Goal: Transaction & Acquisition: Purchase product/service

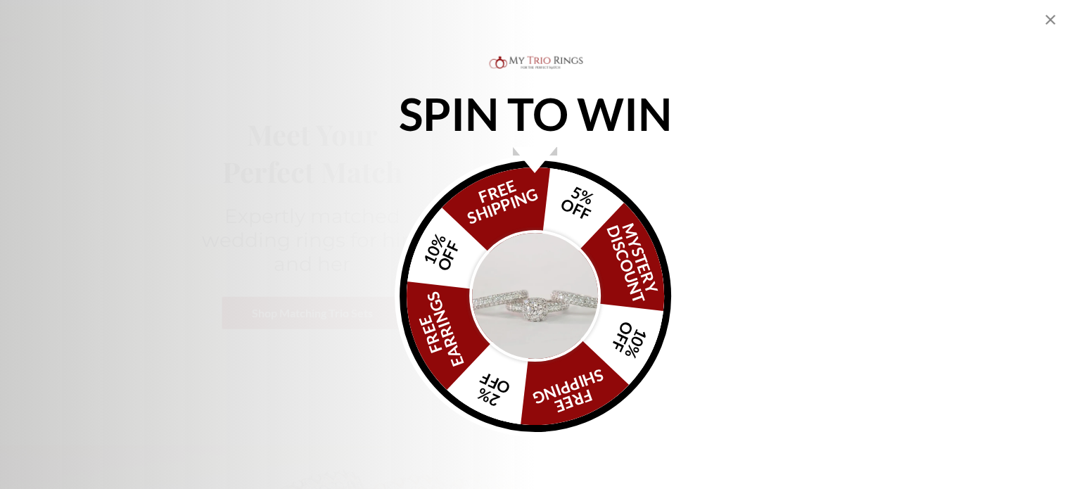
scroll to position [169, 0]
click at [1047, 18] on icon "Close popup" at bounding box center [1050, 20] width 10 height 10
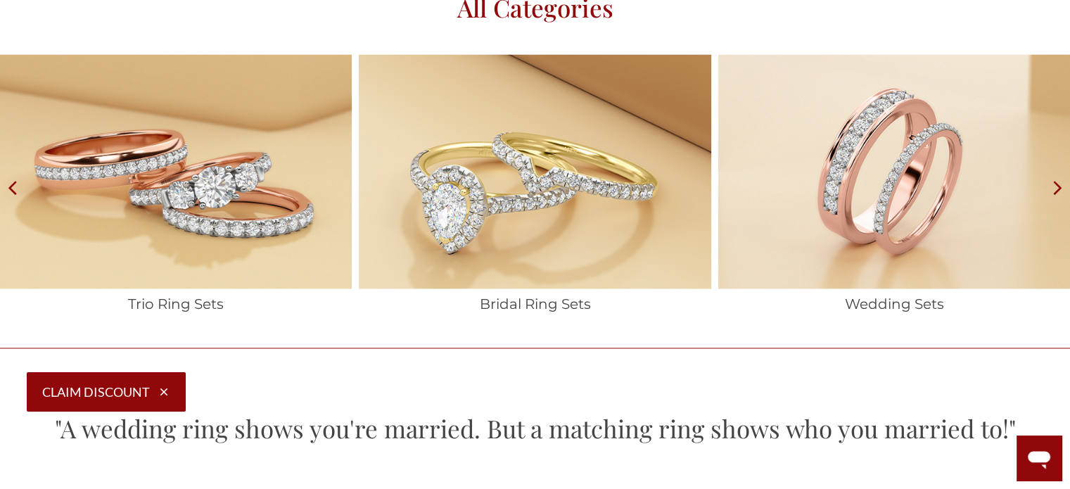
scroll to position [2231, 0]
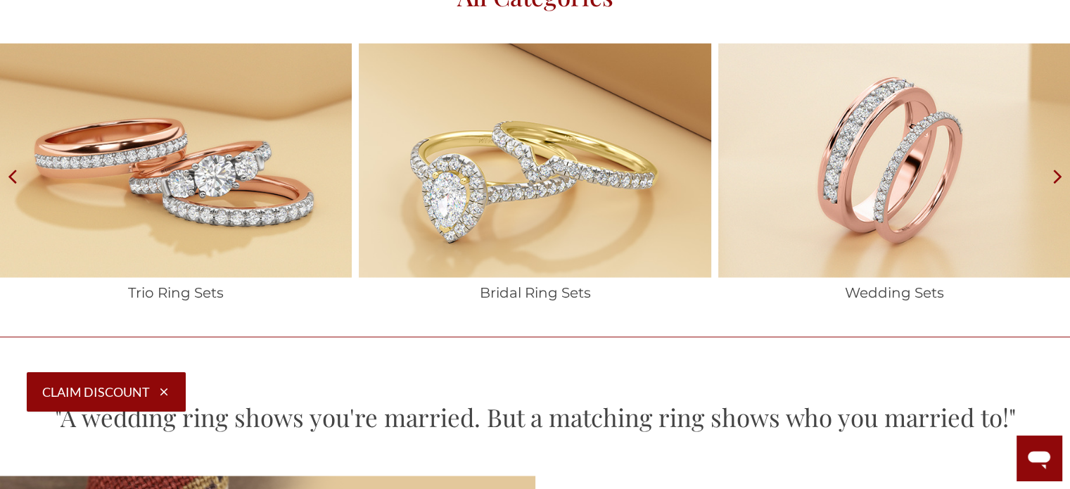
click at [169, 223] on img at bounding box center [176, 160] width 352 height 234
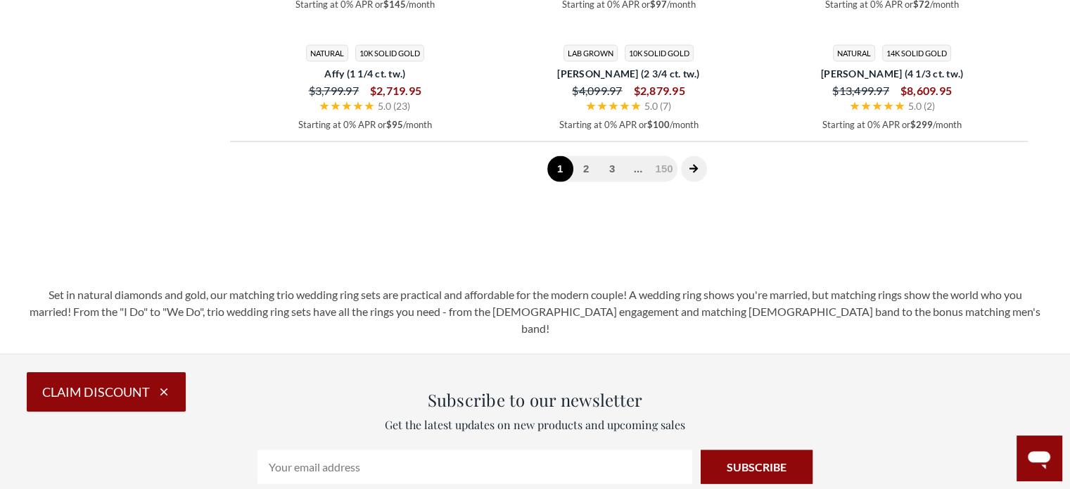
scroll to position [2850, 0]
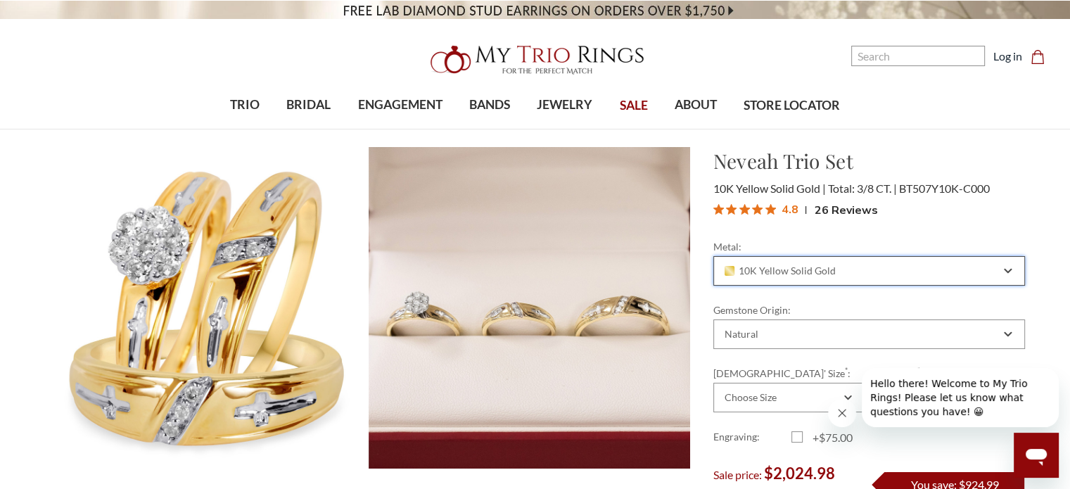
click at [1007, 269] on icon "Combobox" at bounding box center [1008, 271] width 8 height 8
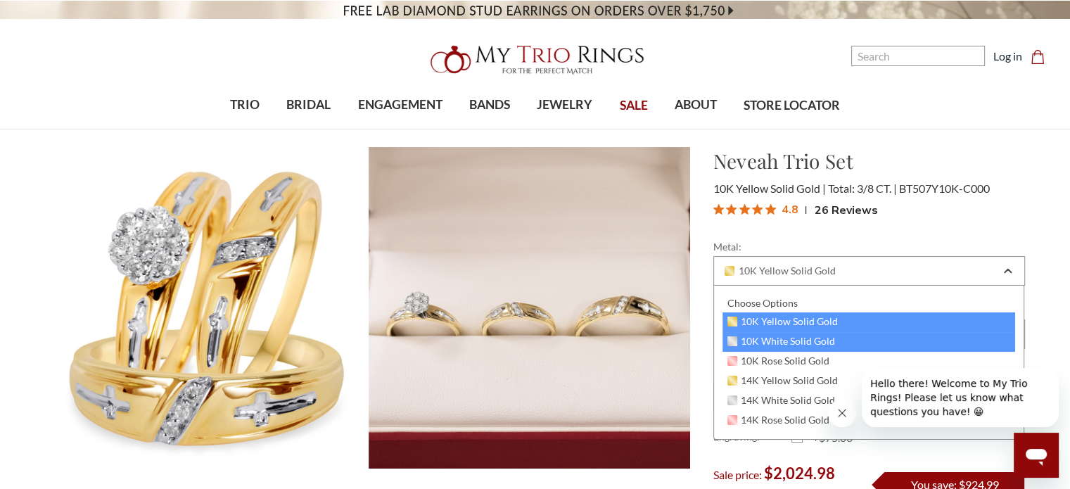
click at [833, 337] on span "10K White Solid Gold" at bounding box center [781, 341] width 108 height 11
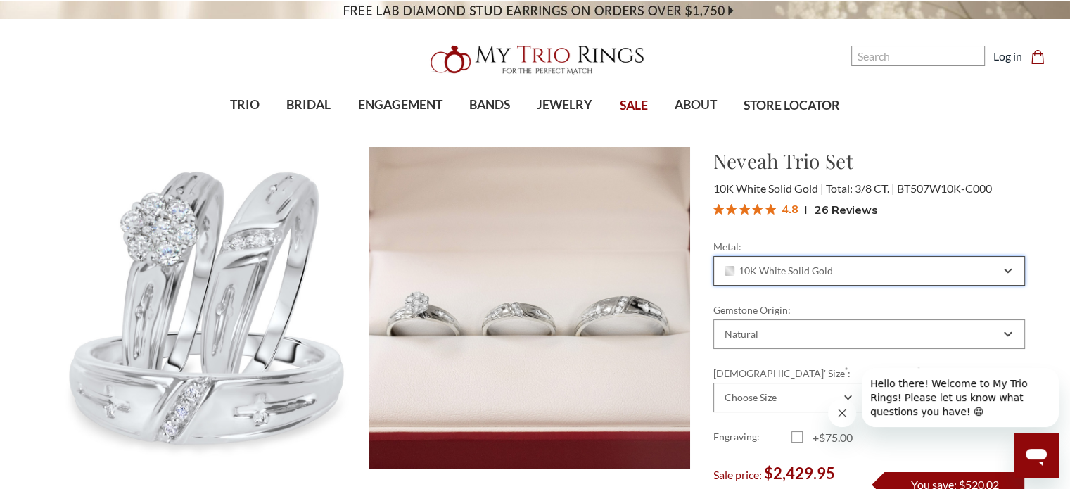
click at [1011, 267] on icon "Combobox" at bounding box center [1008, 271] width 8 height 8
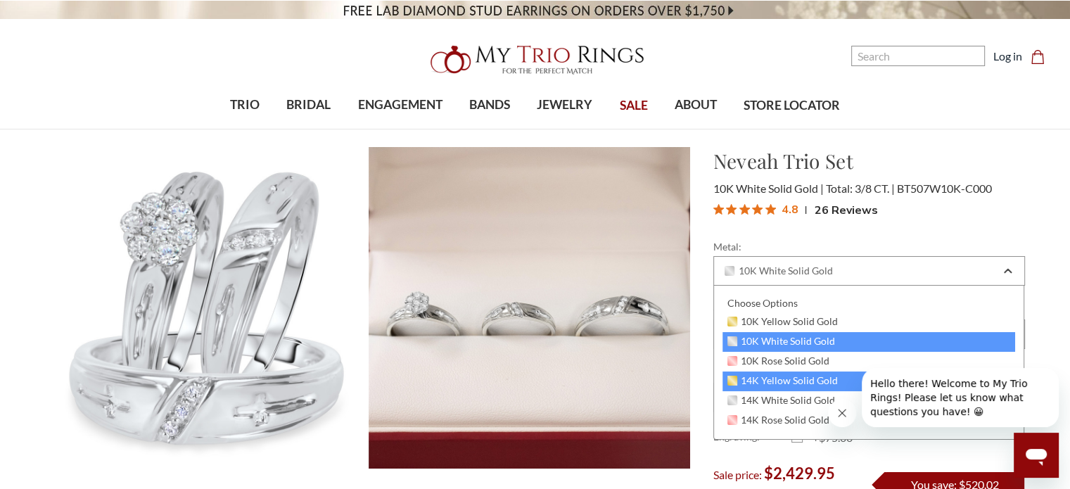
click at [797, 380] on span "14K Yellow Solid Gold" at bounding box center [782, 380] width 111 height 11
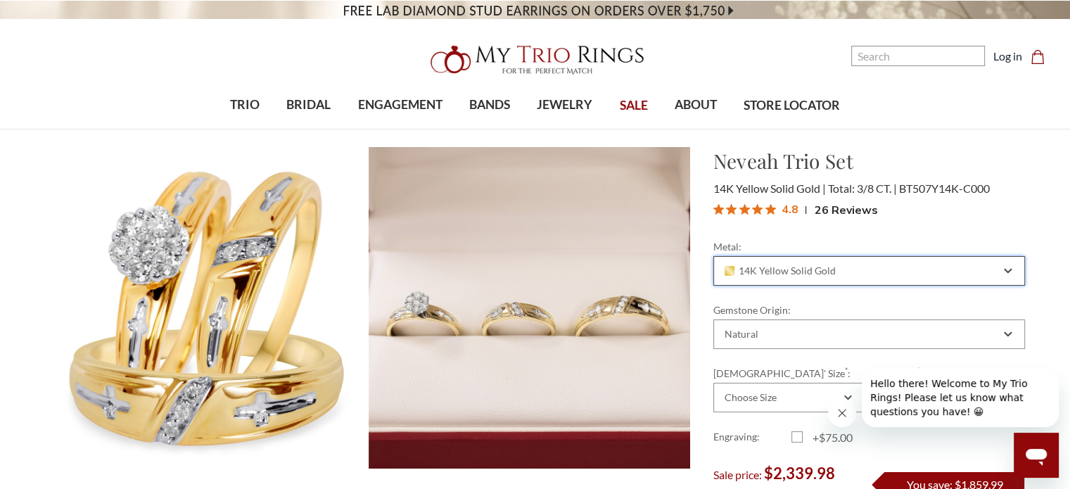
click at [1007, 272] on icon "Combobox" at bounding box center [1008, 271] width 8 height 8
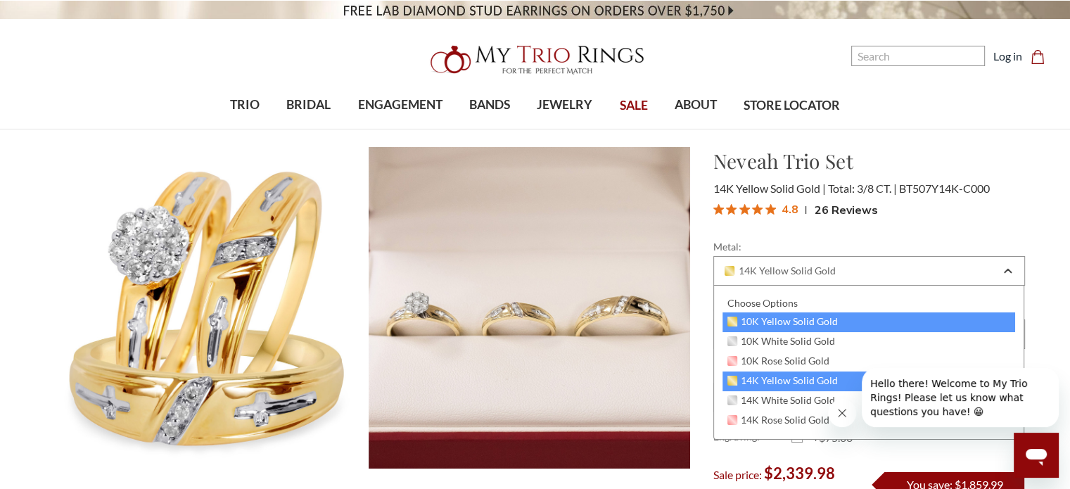
click at [842, 319] on div "10K Yellow Solid Gold" at bounding box center [868, 322] width 293 height 20
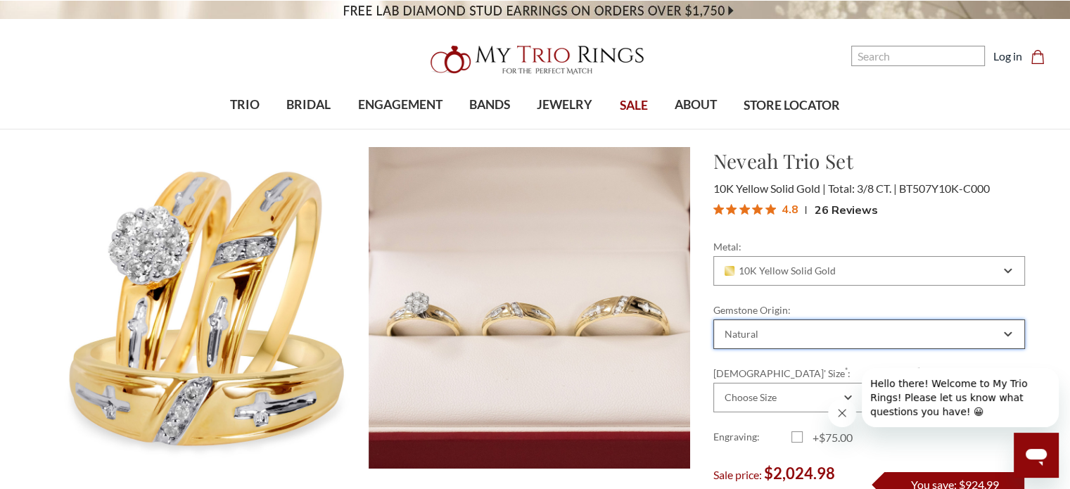
click at [1008, 335] on icon "Combobox" at bounding box center [1007, 335] width 6 height 4
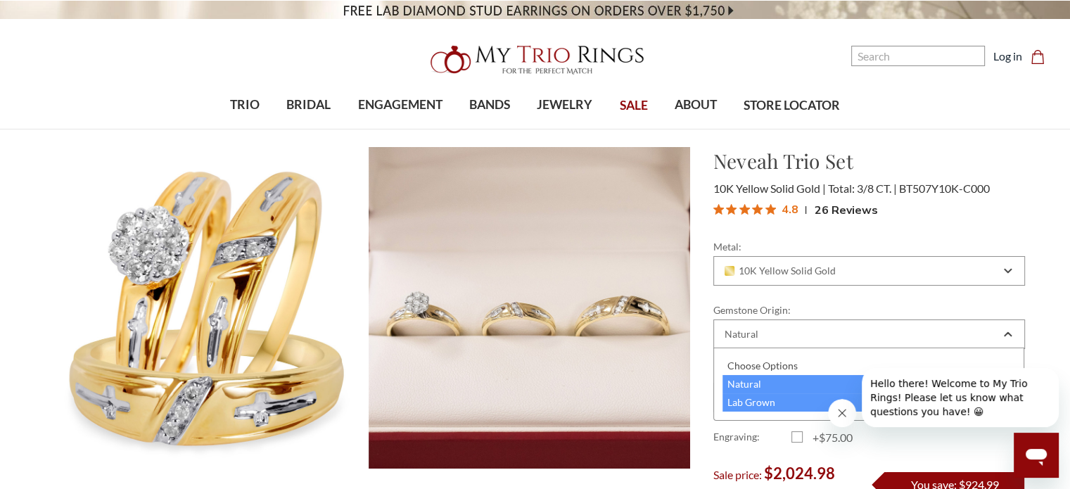
click at [746, 395] on div "Lab Grown" at bounding box center [868, 402] width 293 height 18
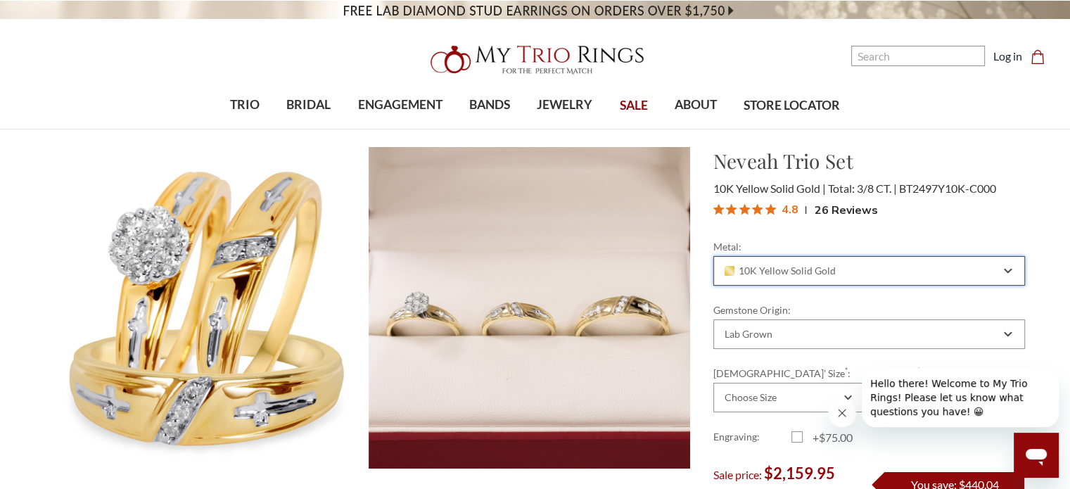
click at [1008, 269] on icon "Combobox" at bounding box center [1008, 271] width 8 height 8
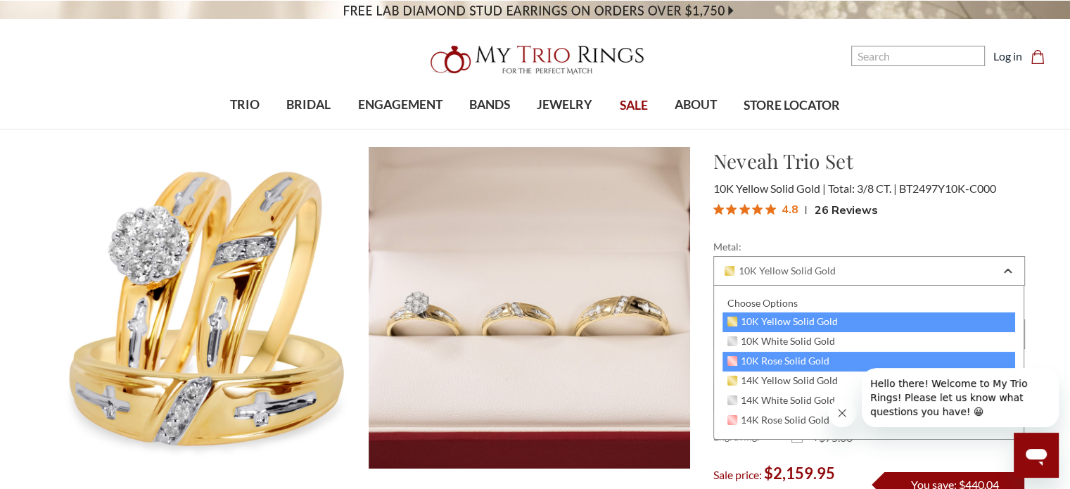
click at [799, 362] on span "10K Rose Solid Gold" at bounding box center [778, 360] width 103 height 11
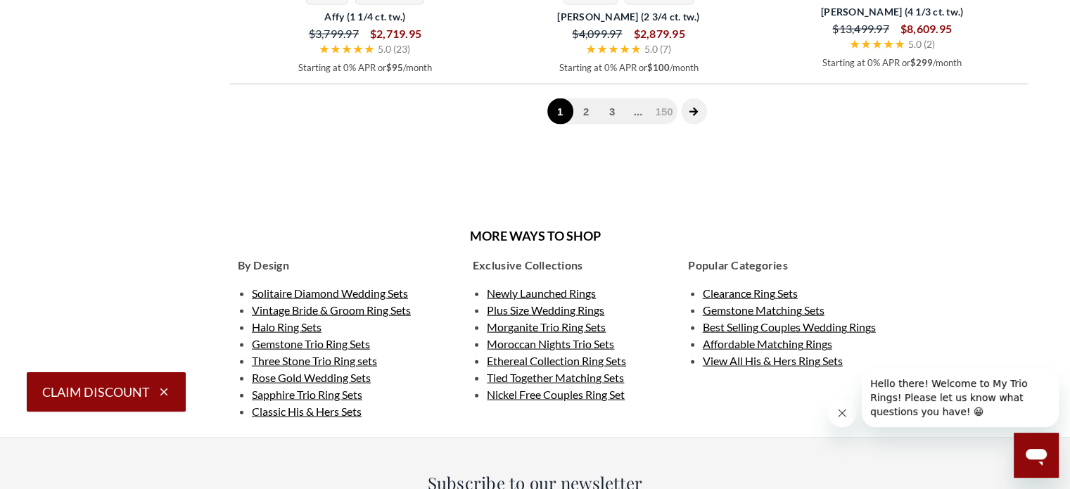
scroll to position [3131, 0]
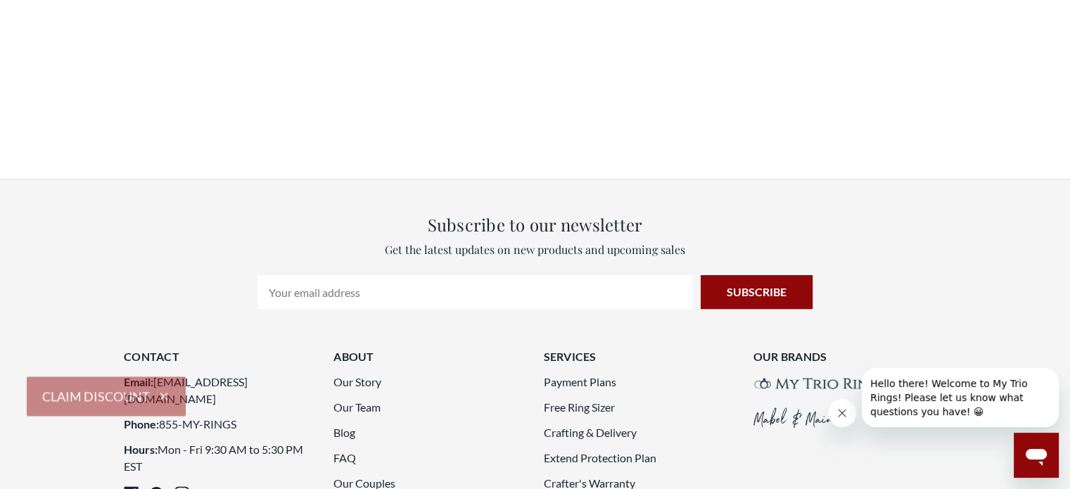
scroll to position [900, 0]
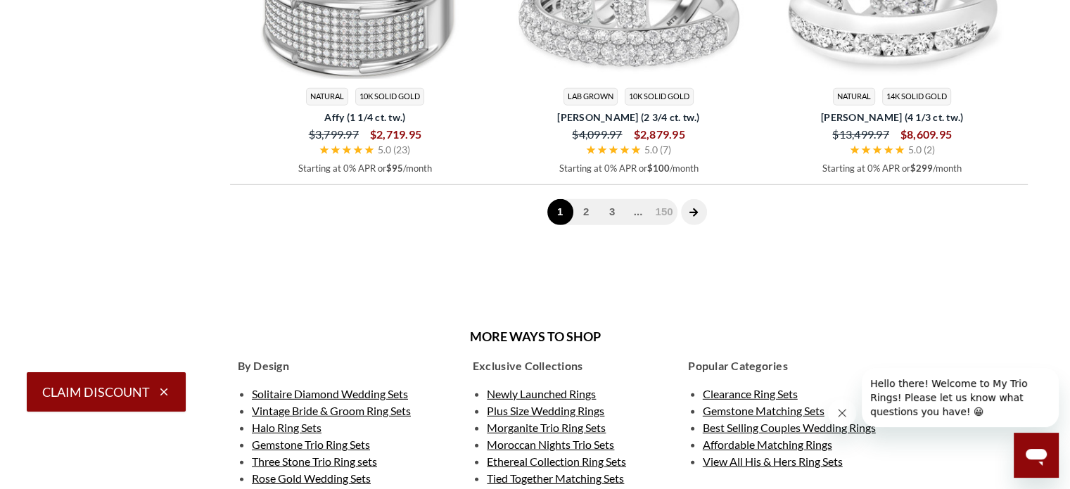
scroll to position [4200, 0]
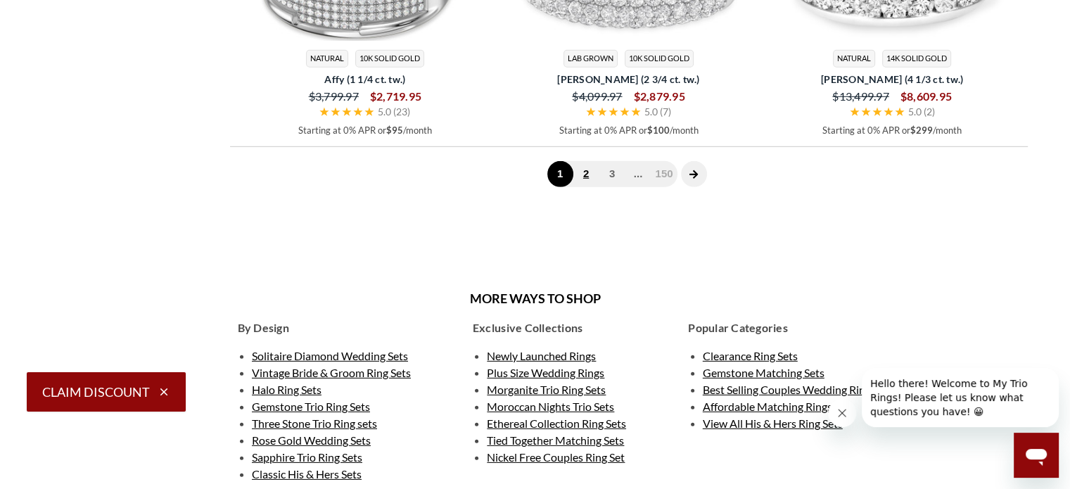
click at [587, 177] on link "2" at bounding box center [586, 174] width 26 height 26
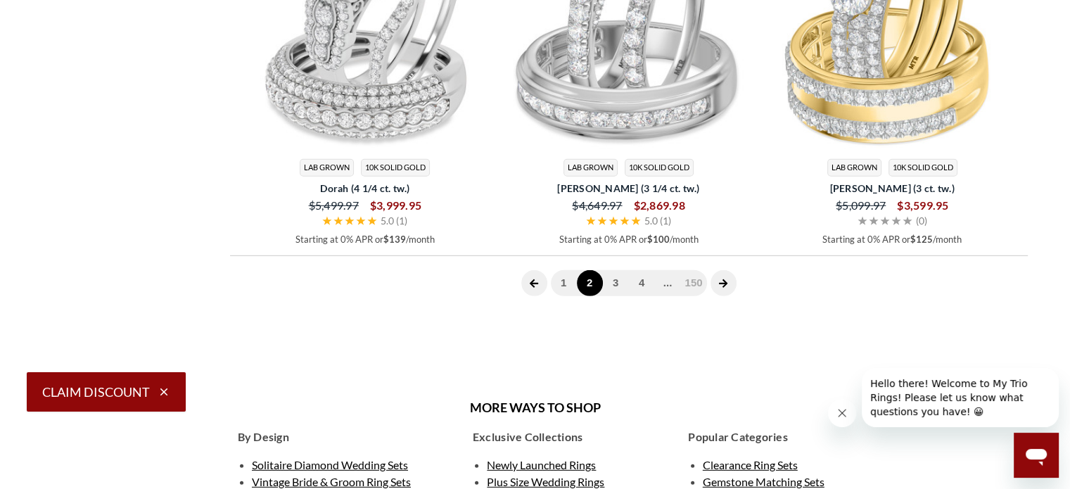
scroll to position [4114, 0]
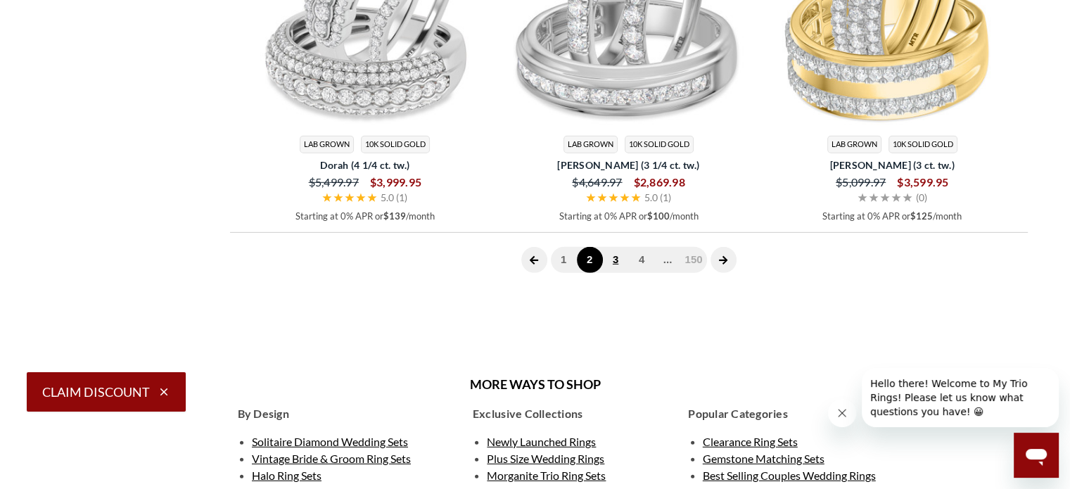
click at [613, 264] on link "3" at bounding box center [616, 260] width 26 height 26
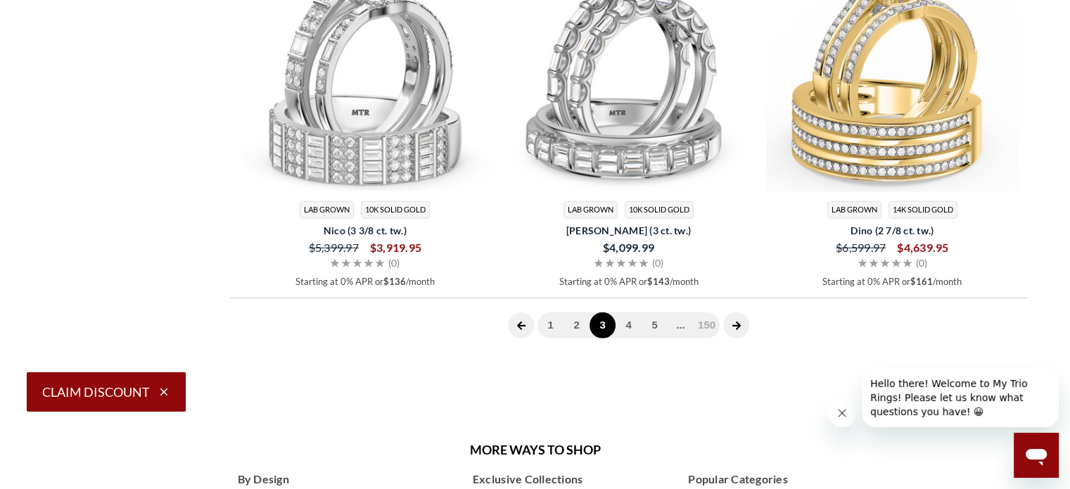
scroll to position [4095, 0]
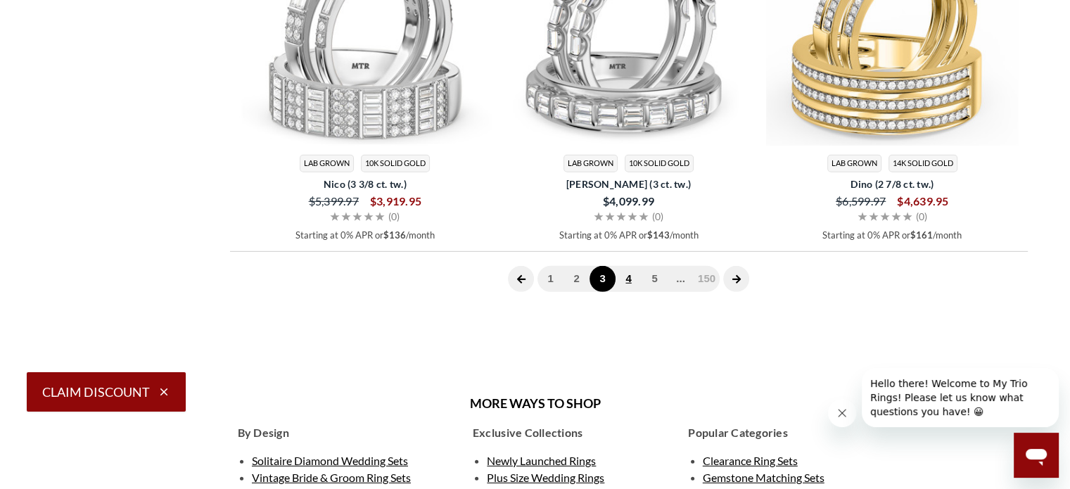
click at [633, 278] on link "4" at bounding box center [628, 279] width 26 height 26
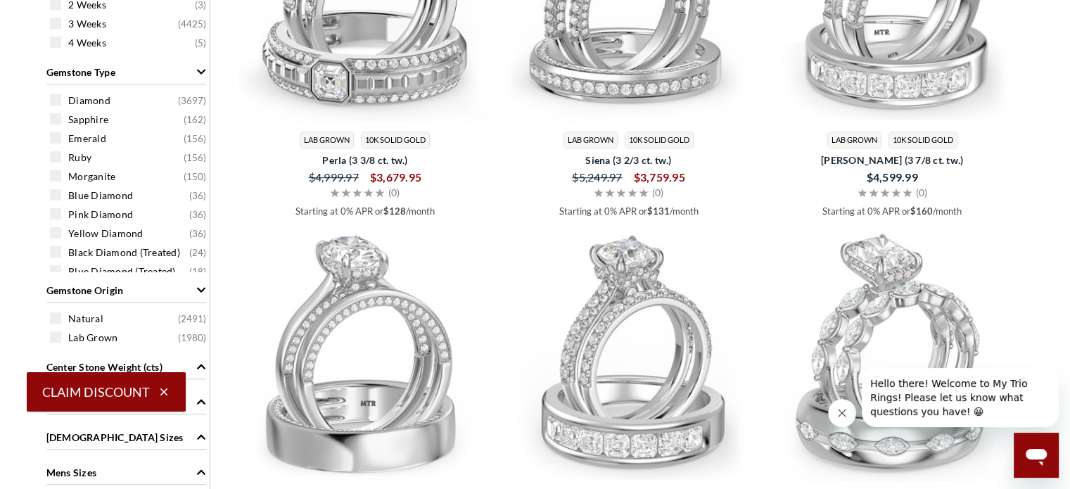
scroll to position [945, 0]
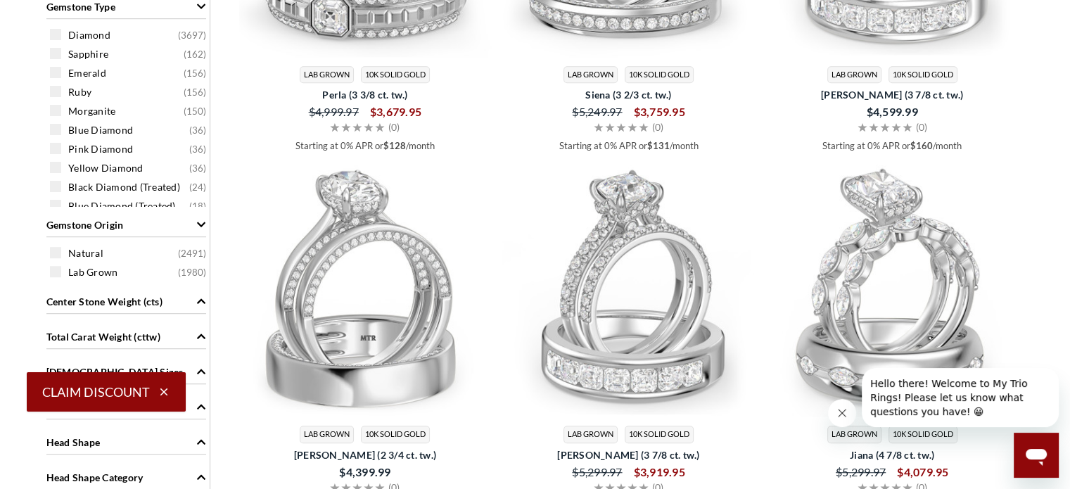
click at [843, 415] on icon "Close message from company" at bounding box center [841, 412] width 11 height 11
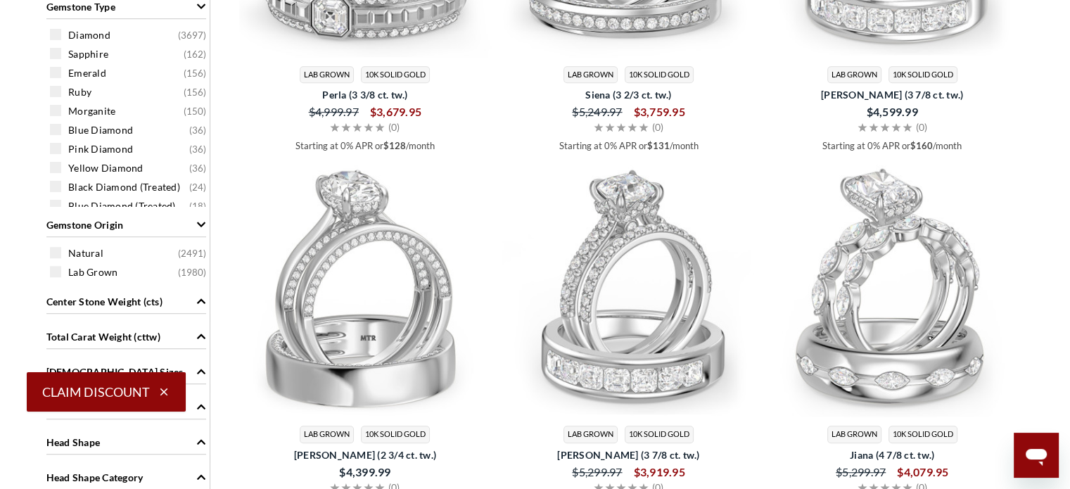
click at [857, 436] on span "Lab Grown" at bounding box center [854, 435] width 54 height 18
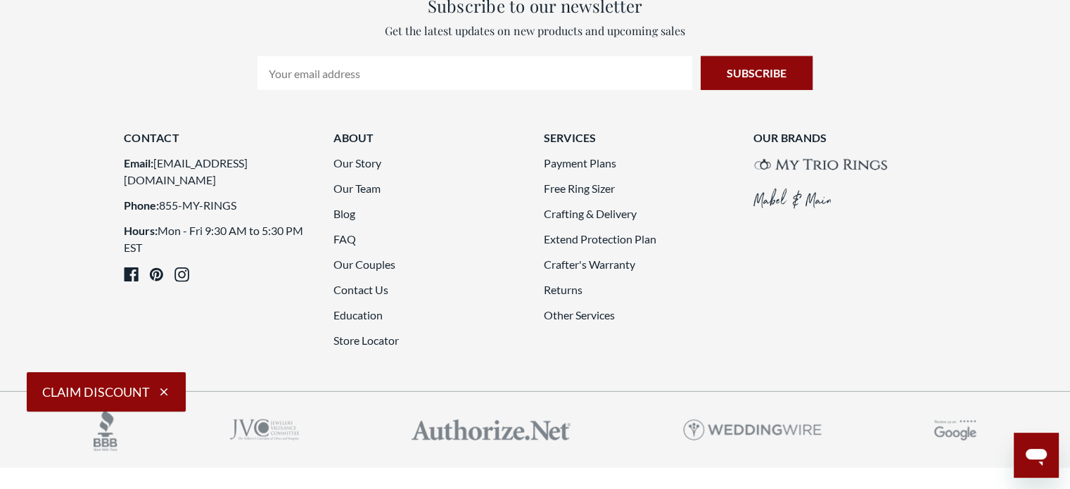
scroll to position [3916, 0]
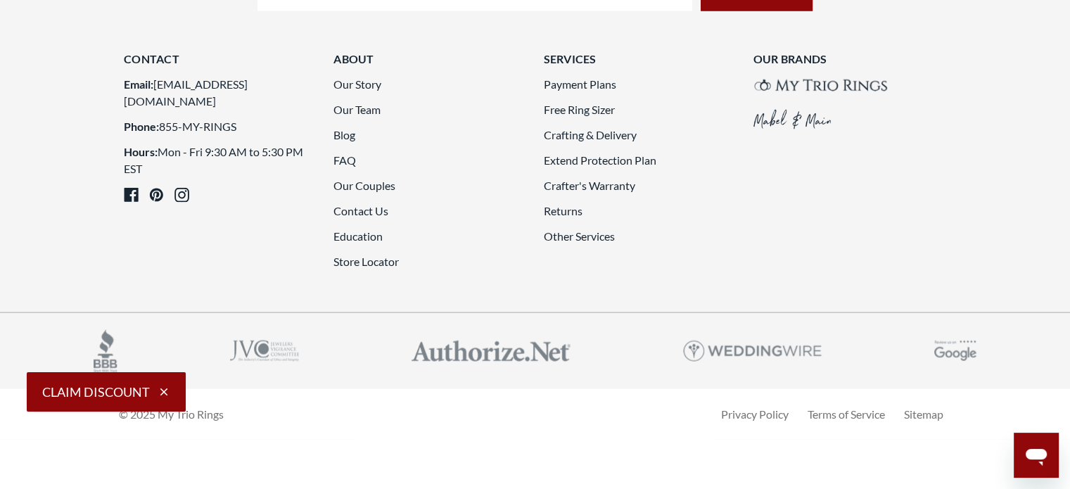
scroll to position [4226, 0]
